Goal: Book appointment/travel/reservation

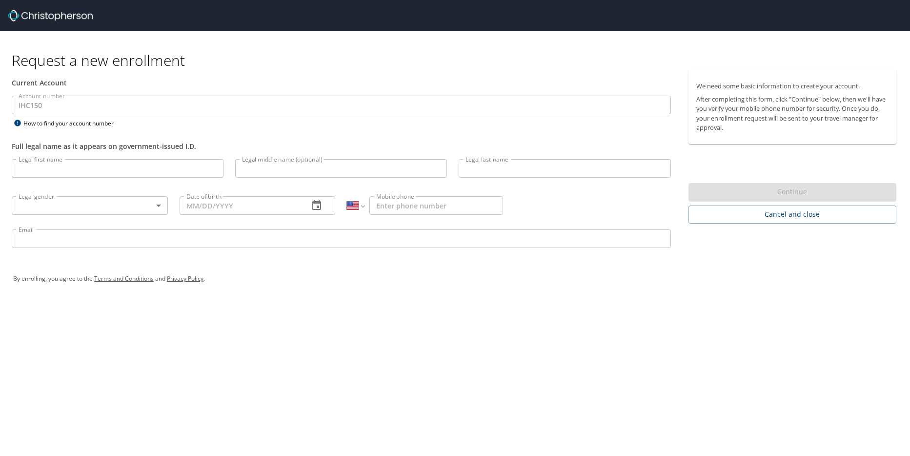
select select "US"
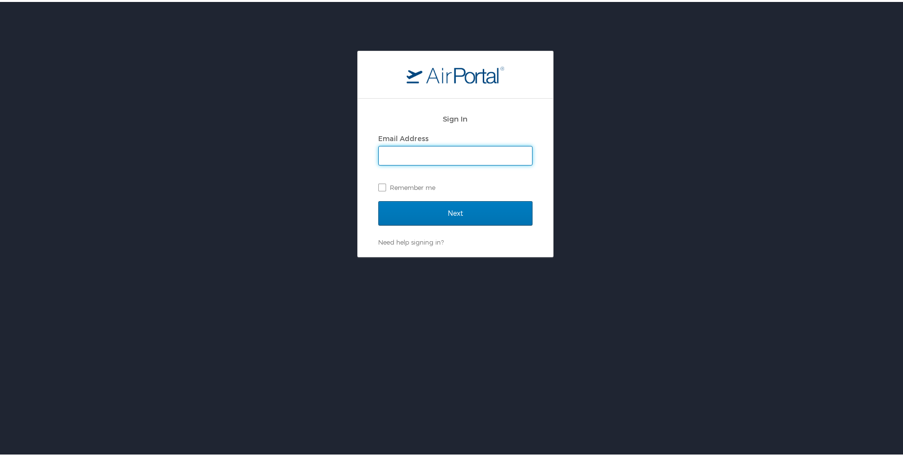
click at [420, 155] on input "Email Address" at bounding box center [455, 153] width 153 height 19
type input "aaron.nelson@imail.org"
click at [455, 209] on input "Next" at bounding box center [455, 211] width 154 height 24
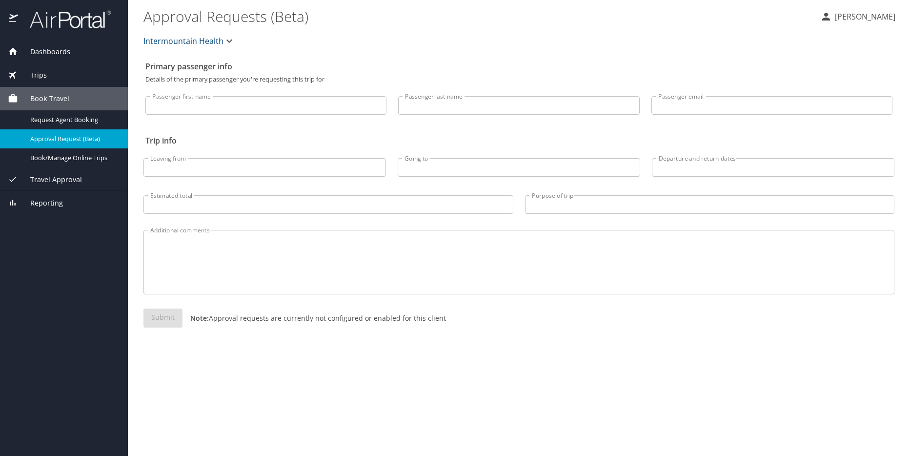
click at [64, 96] on span "Book Travel" at bounding box center [43, 98] width 51 height 11
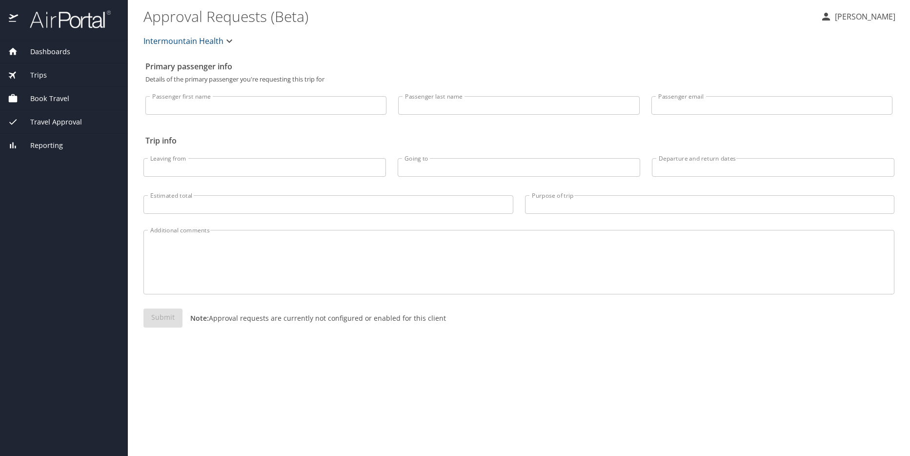
click at [64, 96] on span "Book Travel" at bounding box center [43, 98] width 51 height 11
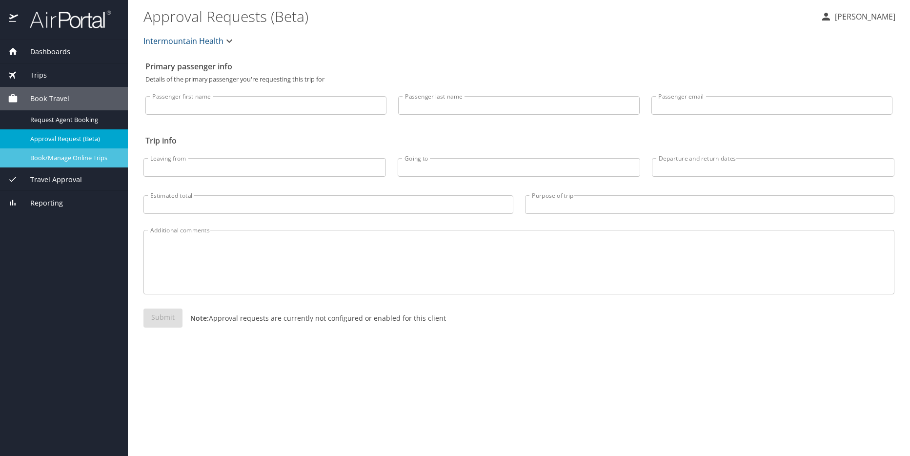
click at [82, 158] on span "Book/Manage Online Trips" at bounding box center [73, 157] width 86 height 9
